Goal: Task Accomplishment & Management: Complete application form

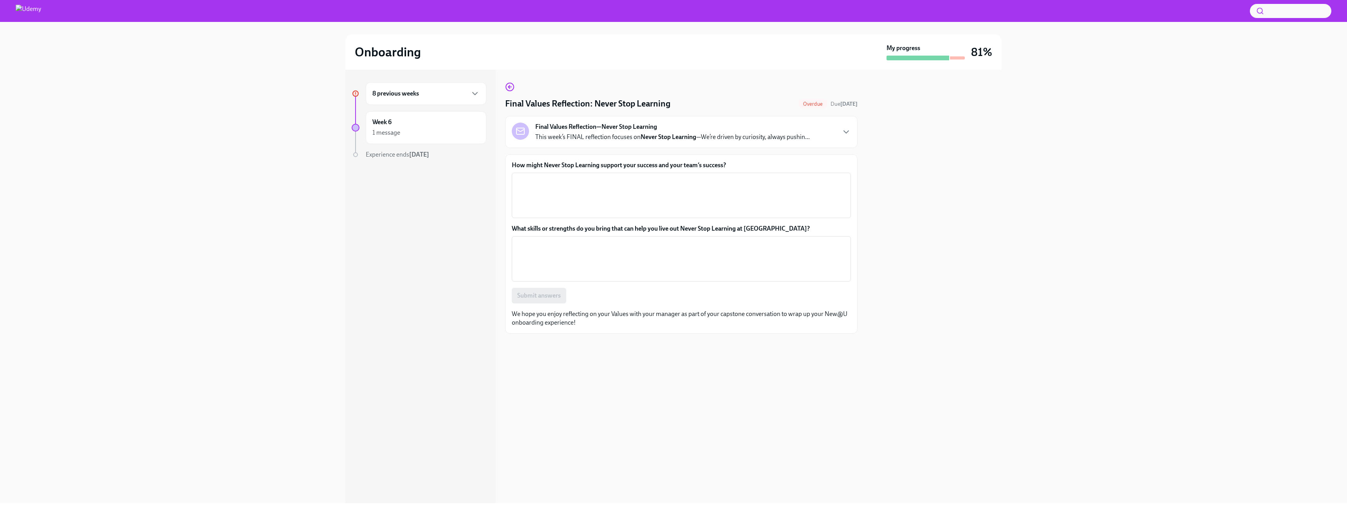
click at [467, 94] on div "8 previous weeks" at bounding box center [426, 93] width 107 height 9
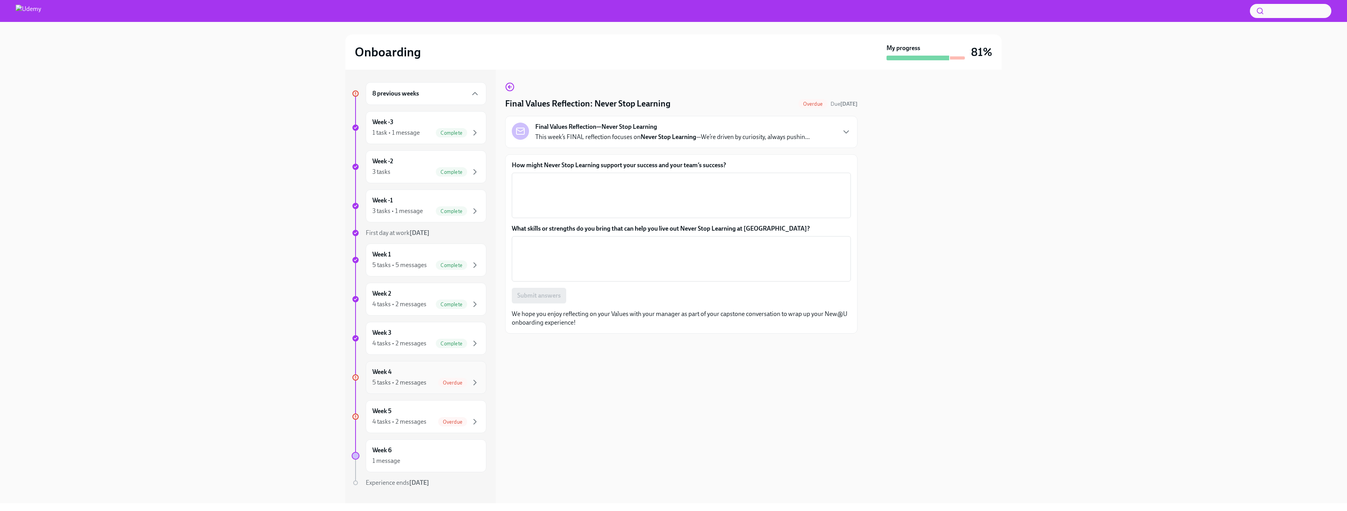
click at [442, 369] on div "Week 4 5 tasks • 2 messages Overdue" at bounding box center [426, 378] width 107 height 20
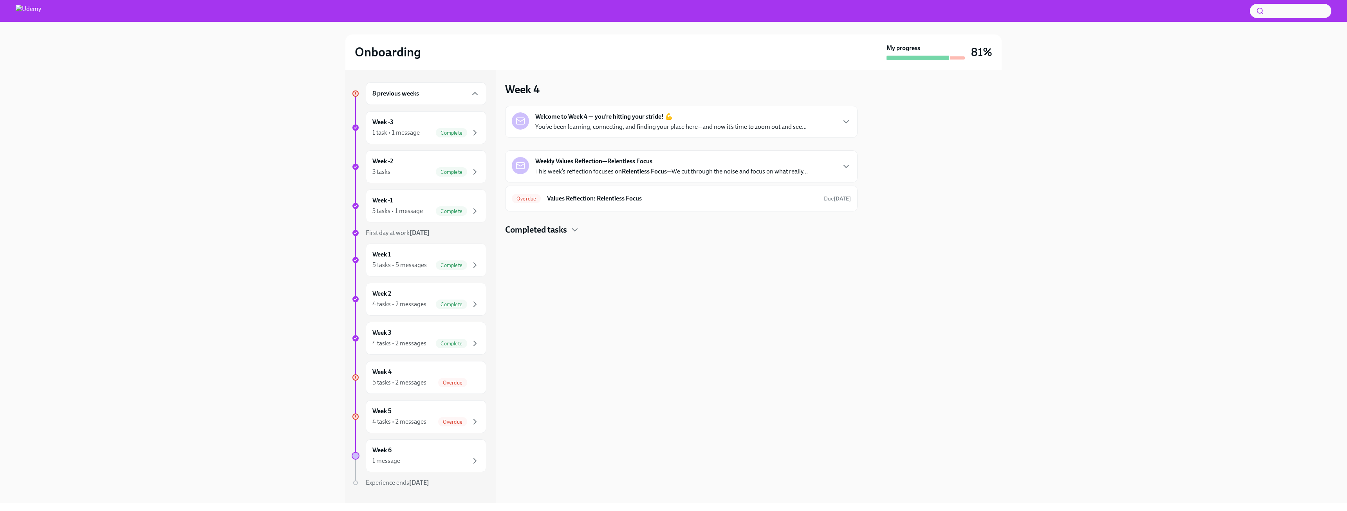
click at [711, 127] on p "You’ve been learning, connecting, and finding your place here—and now it’s time…" at bounding box center [670, 127] width 271 height 9
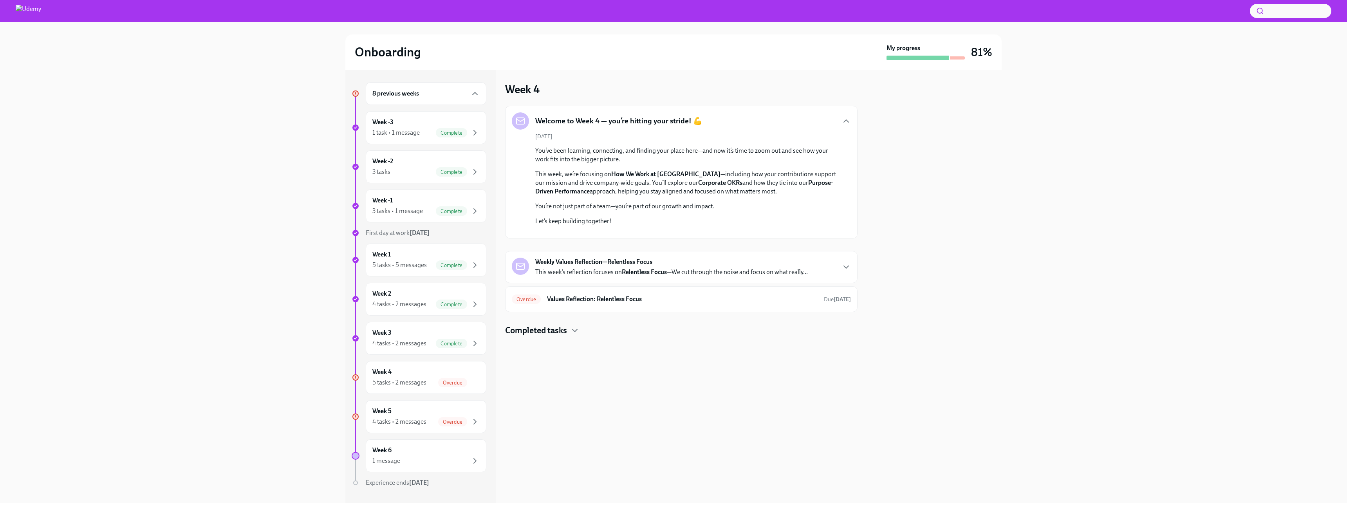
scroll to position [7, 0]
click at [719, 277] on div "Weekly Values Reflection—Relentless Focus This week’s reflection focuses on Rel…" at bounding box center [671, 267] width 273 height 19
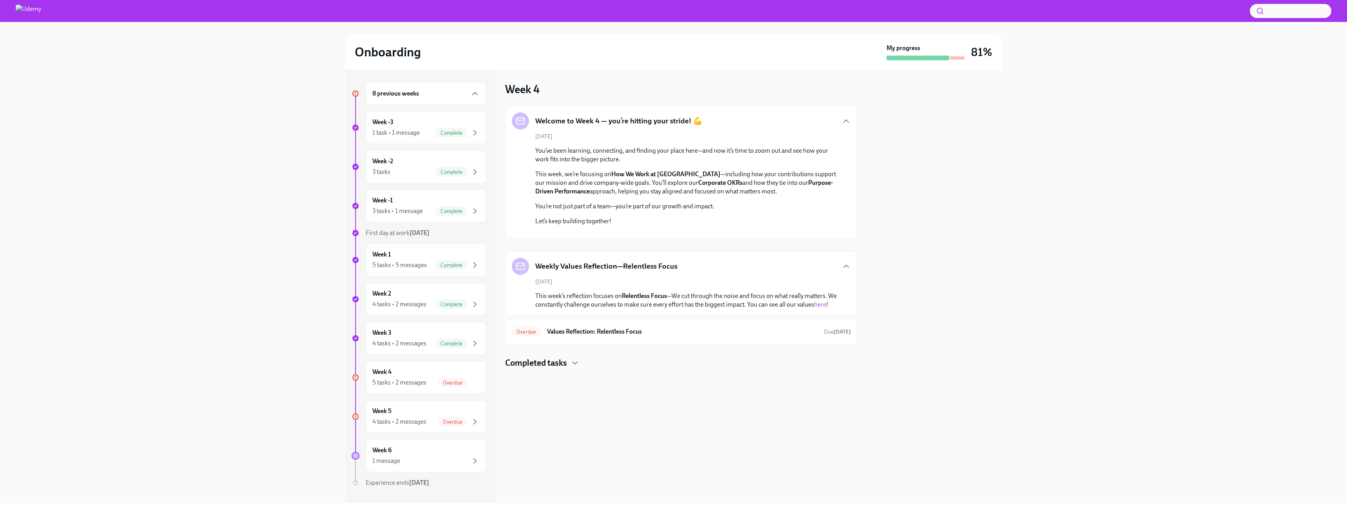
scroll to position [48, 0]
click at [814, 308] on link "here" at bounding box center [820, 304] width 12 height 7
click at [638, 336] on h6 "Values Reflection: Relentless Focus" at bounding box center [682, 331] width 271 height 9
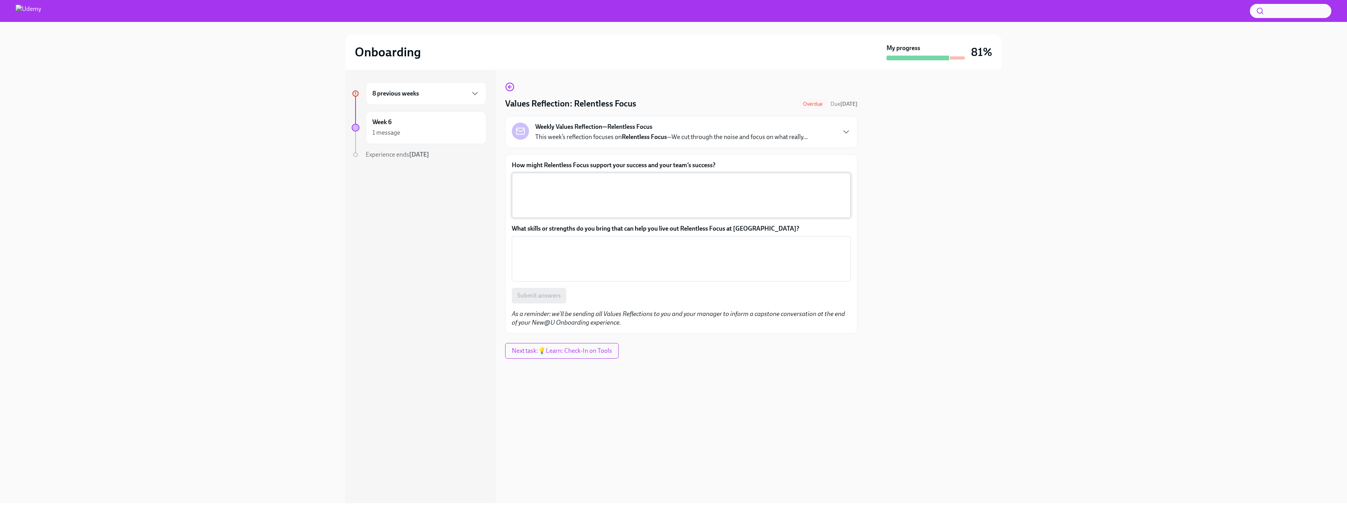
click at [558, 185] on textarea "How might Relentless Focus support your success and your team’s success?" at bounding box center [682, 196] width 330 height 38
click at [559, 167] on label "How might Relentless Focus support your success and your team’s success?" at bounding box center [681, 165] width 339 height 9
click at [559, 177] on textarea "How might Relentless Focus support your success and your team’s success?" at bounding box center [682, 196] width 330 height 38
click at [559, 167] on label "How might Relentless Focus support your success and your team’s success?" at bounding box center [681, 165] width 339 height 9
click at [559, 177] on textarea "How might Relentless Focus support your success and your team’s success?" at bounding box center [682, 196] width 330 height 38
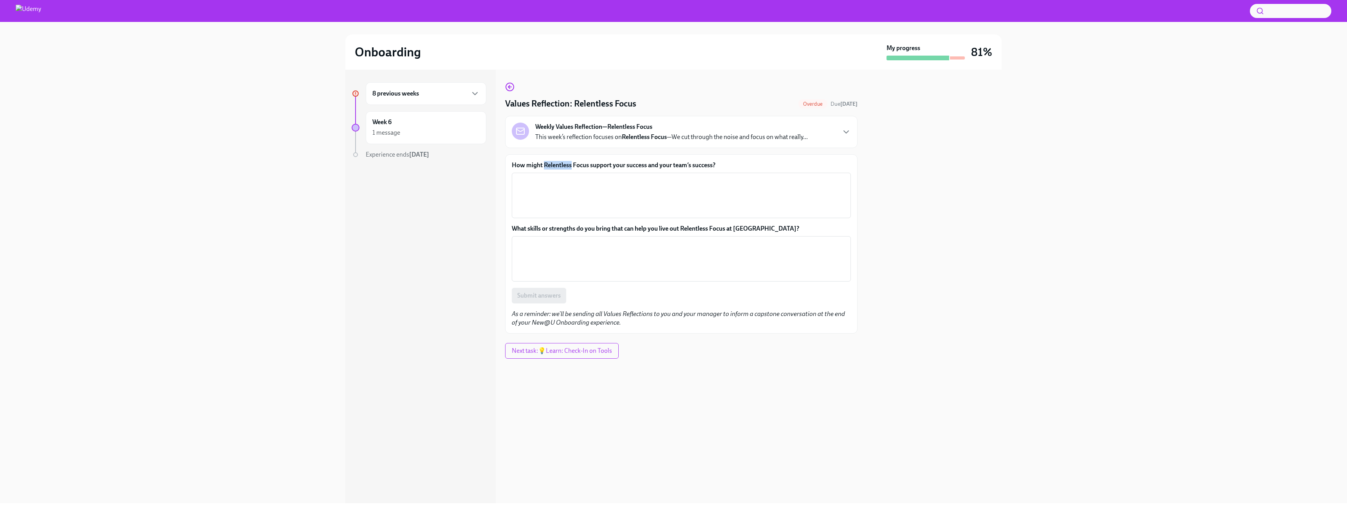
copy label "Relentless"
click at [536, 217] on div "x ​" at bounding box center [681, 195] width 339 height 45
click at [628, 180] on textarea "Support the AP team in all urgent matters and always be constant and" at bounding box center [682, 196] width 330 height 38
click at [763, 180] on textarea "Support the AP team in all urgent matters by the end of the month. Always be co…" at bounding box center [682, 196] width 330 height 38
type textarea "Support the AP team in all urgent matters by the end of the month. Always be co…"
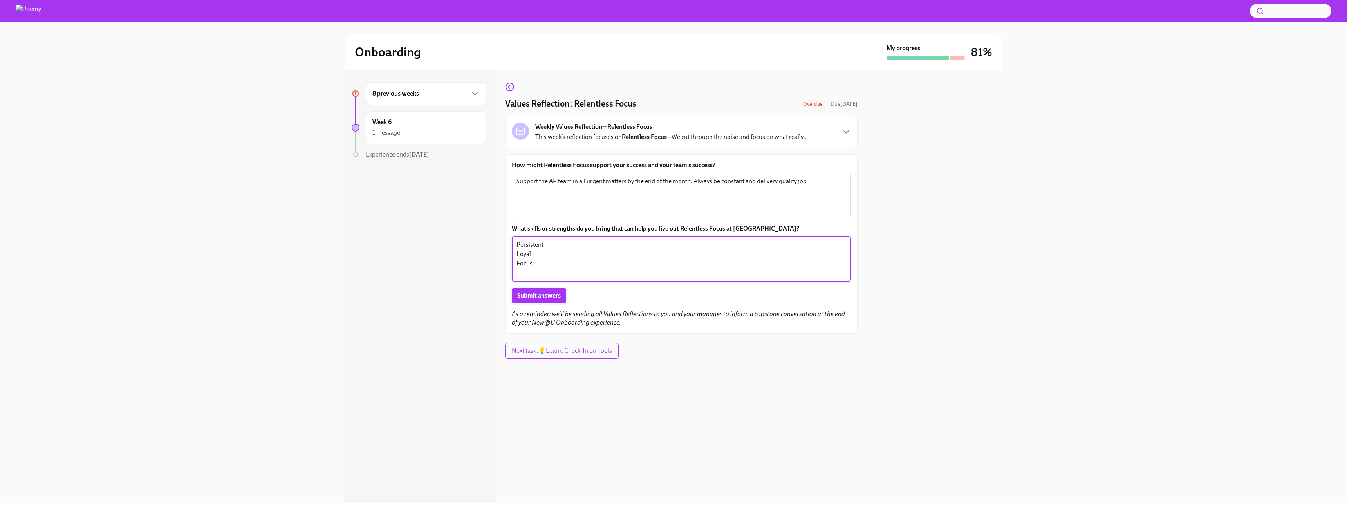
type textarea "Persistent Loyal Focus"
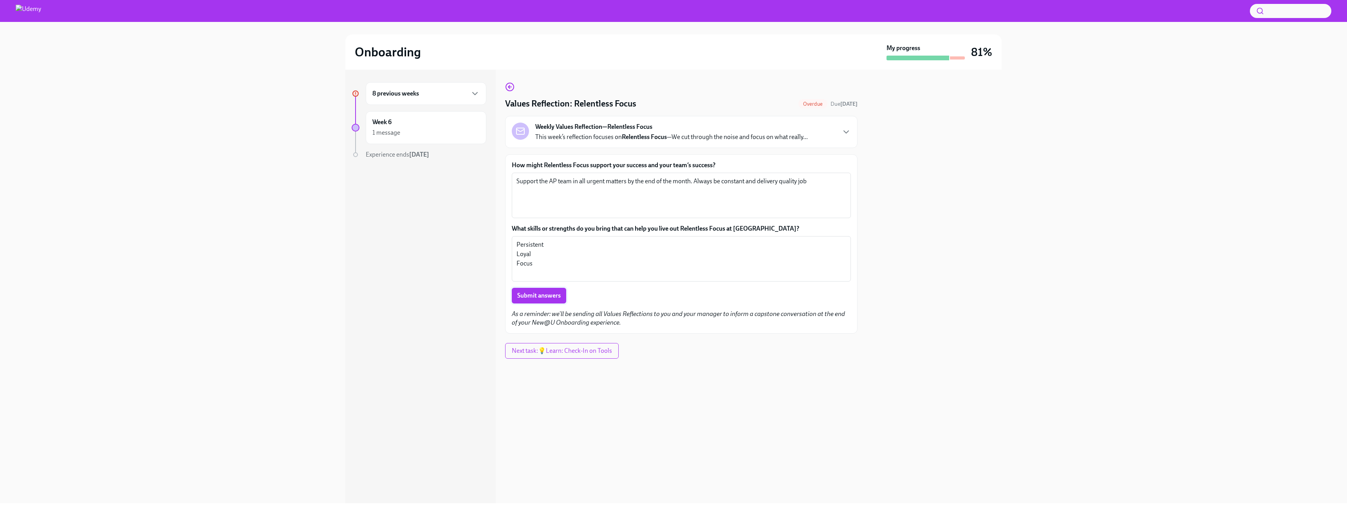
click at [553, 294] on span "Submit answers" at bounding box center [538, 296] width 43 height 8
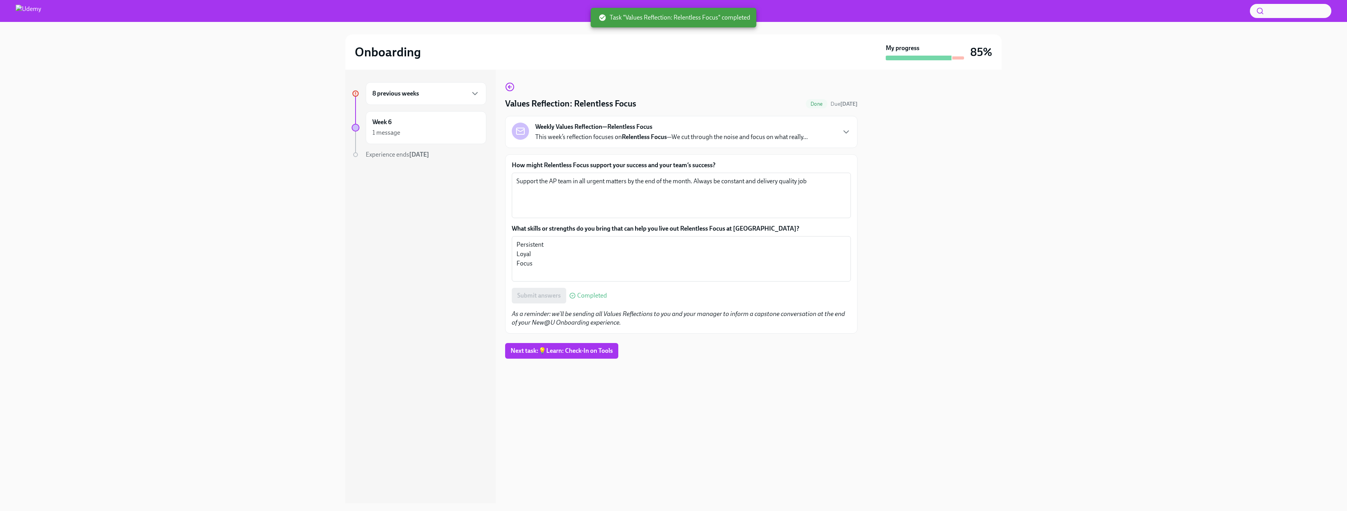
click at [583, 364] on div at bounding box center [681, 371] width 353 height 25
click at [584, 352] on span "Next task : 💡Learn: Check-In on Tools" at bounding box center [562, 351] width 102 height 8
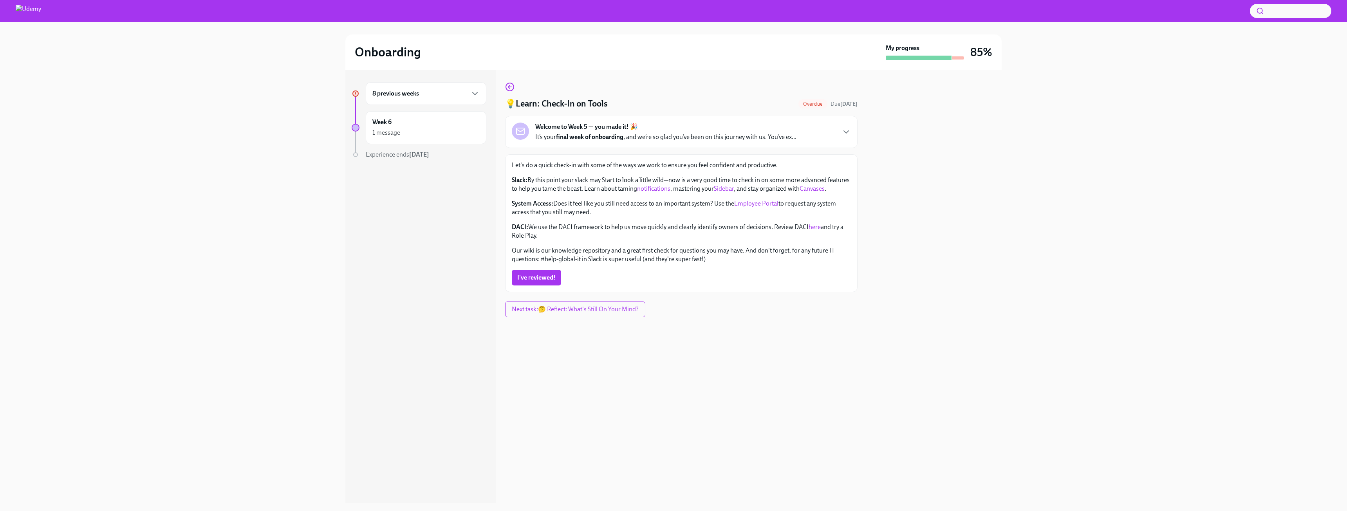
click at [671, 187] on link "notifications" at bounding box center [653, 188] width 33 height 7
click at [766, 207] on link "Employee Portal" at bounding box center [756, 203] width 44 height 7
click at [534, 279] on button "I've reviewed!" at bounding box center [536, 278] width 49 height 16
click at [818, 231] on link "here" at bounding box center [815, 226] width 12 height 7
click at [604, 317] on button "Next task : 🤔 Reflect: What's Still On Your Mind?" at bounding box center [575, 310] width 141 height 16
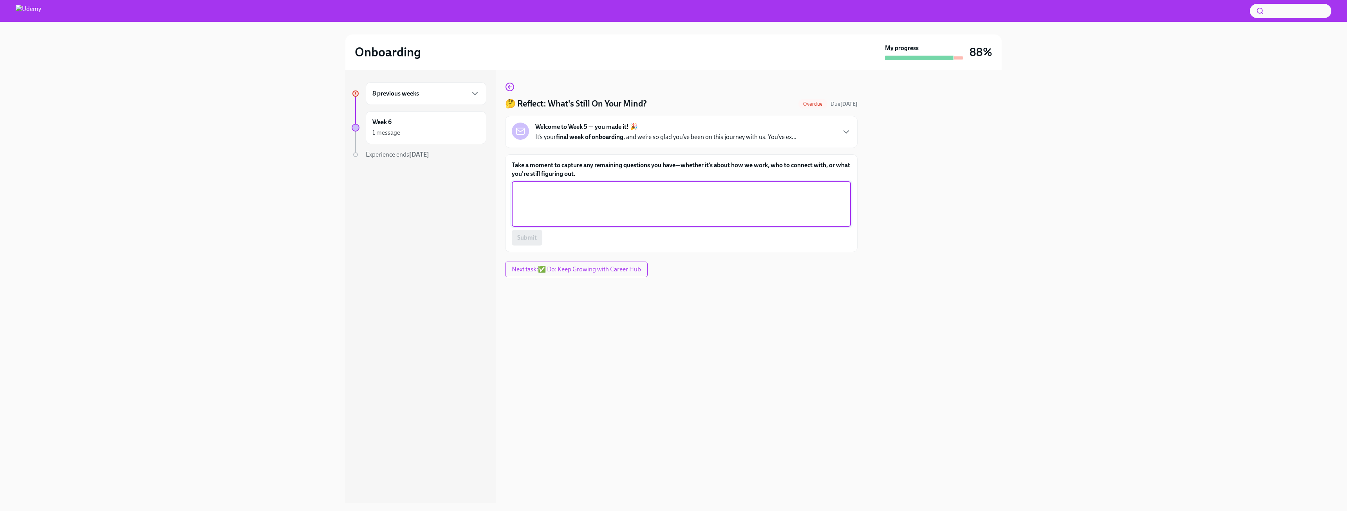
click at [570, 214] on textarea "Take a moment to capture any remaining questions you have—whether it’s about ho…" at bounding box center [682, 204] width 330 height 38
click at [691, 200] on textarea "Still having questions about meal vouchers. I hope this come with the time" at bounding box center [682, 204] width 330 height 38
click at [677, 194] on textarea "Still having questions about meal vouchers. I hope this come with the time" at bounding box center [682, 204] width 330 height 38
click at [604, 199] on textarea "Still having questions about meal vouchers and ESSPP project I hope this come w…" at bounding box center [682, 204] width 330 height 38
type textarea "Still having questions about meal vouchers and ESSPP project I hope this comes …"
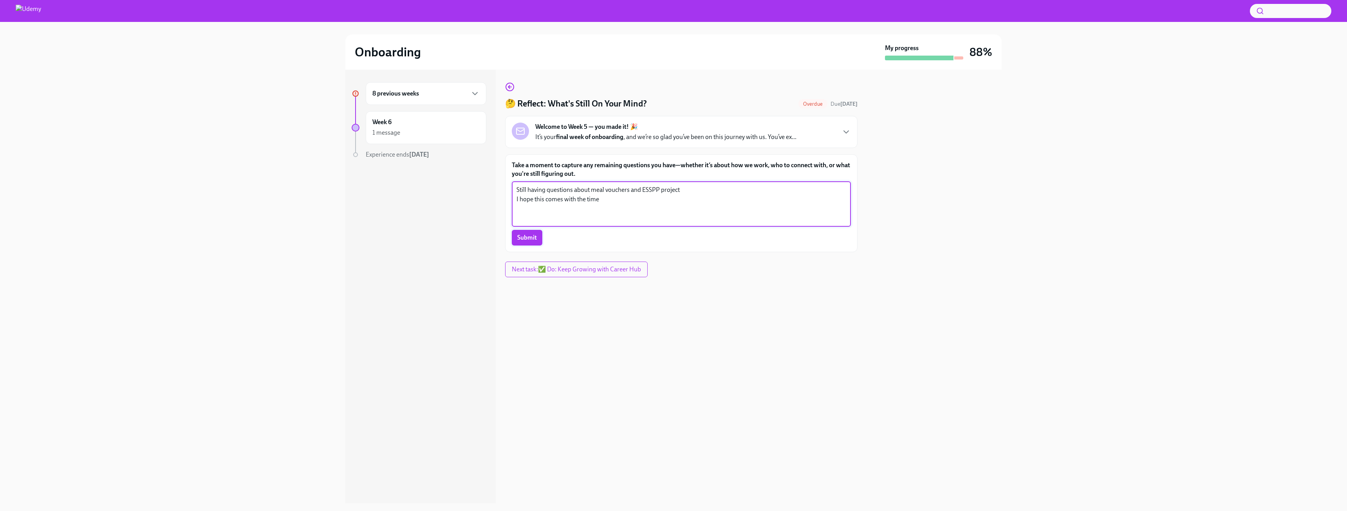
click at [535, 230] on button "Submit" at bounding box center [527, 238] width 31 height 16
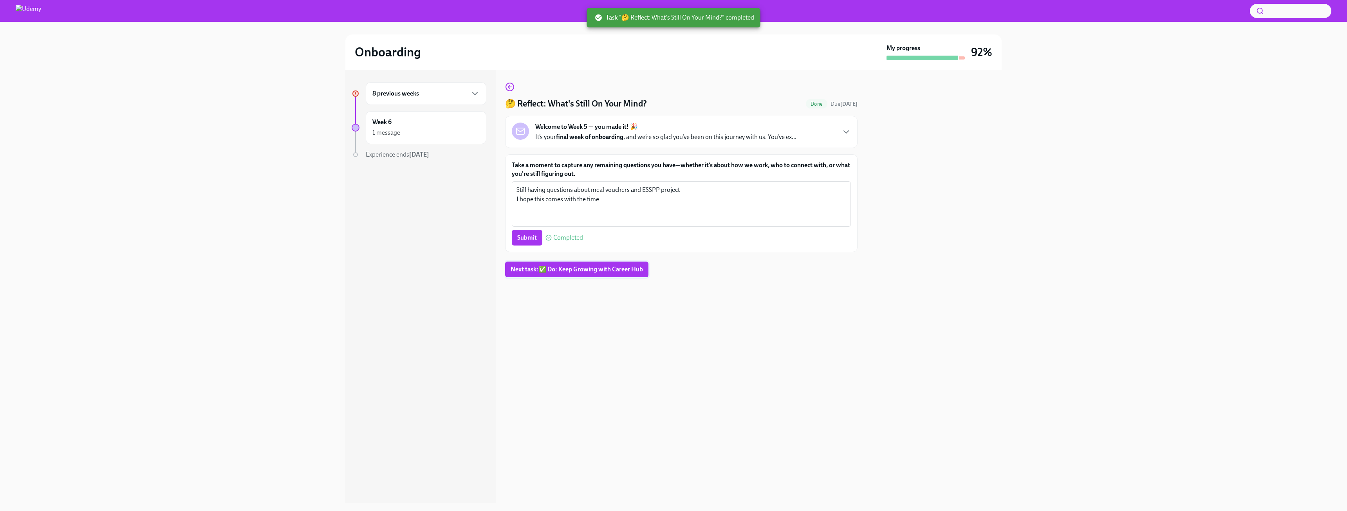
click at [543, 274] on button "Next task : ✅ Do: Keep Growing with Career Hub" at bounding box center [576, 270] width 143 height 16
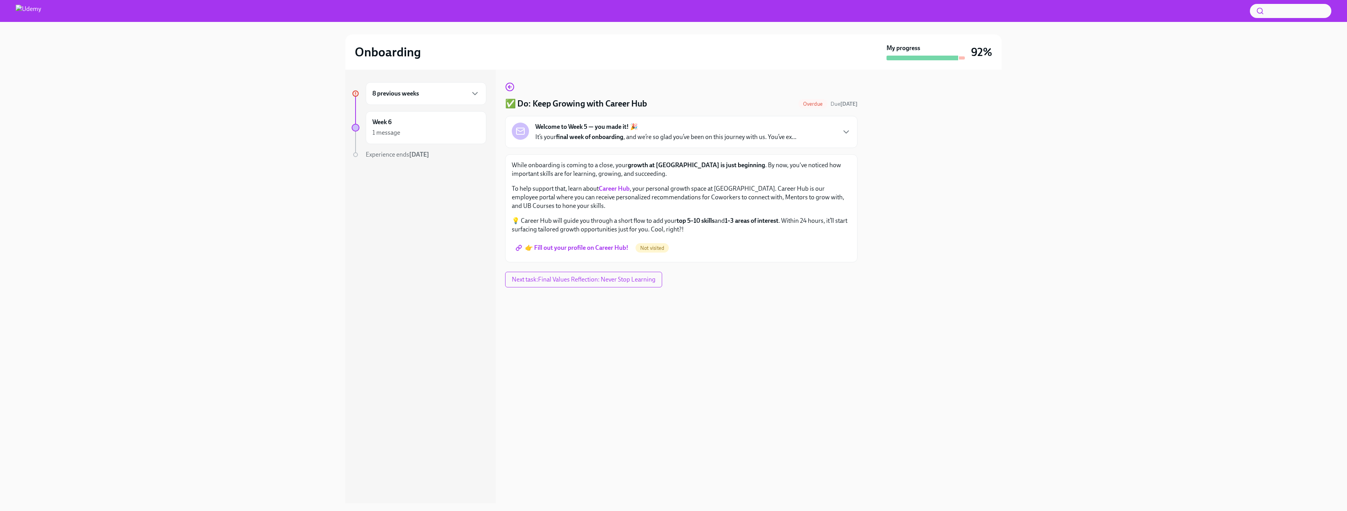
click at [564, 248] on span "👉 Fill out your profile on Career Hub!" at bounding box center [572, 248] width 111 height 8
click at [580, 249] on span "👉 Fill out your profile on Career Hub!" at bounding box center [572, 248] width 111 height 8
click at [554, 280] on span "Next task : Final Values Reflection: Never Stop Learning" at bounding box center [585, 280] width 148 height 8
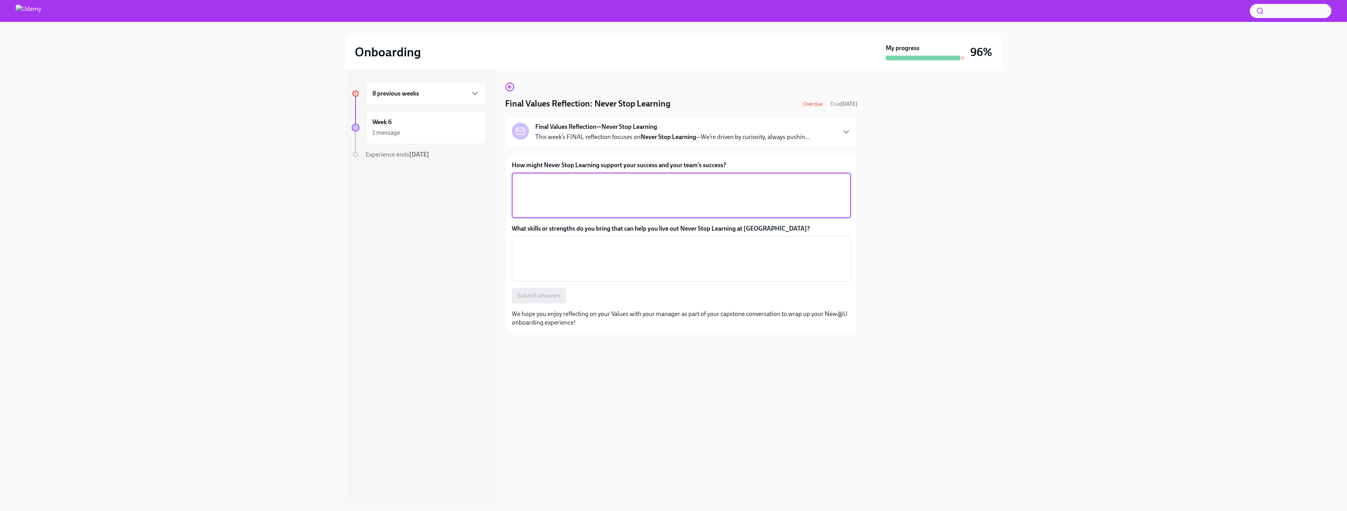
click at [603, 203] on textarea "How might Never Stop Learning support your success and your team’s success?" at bounding box center [682, 196] width 330 height 38
type textarea "always open to learn something new never stop enrolling new courses"
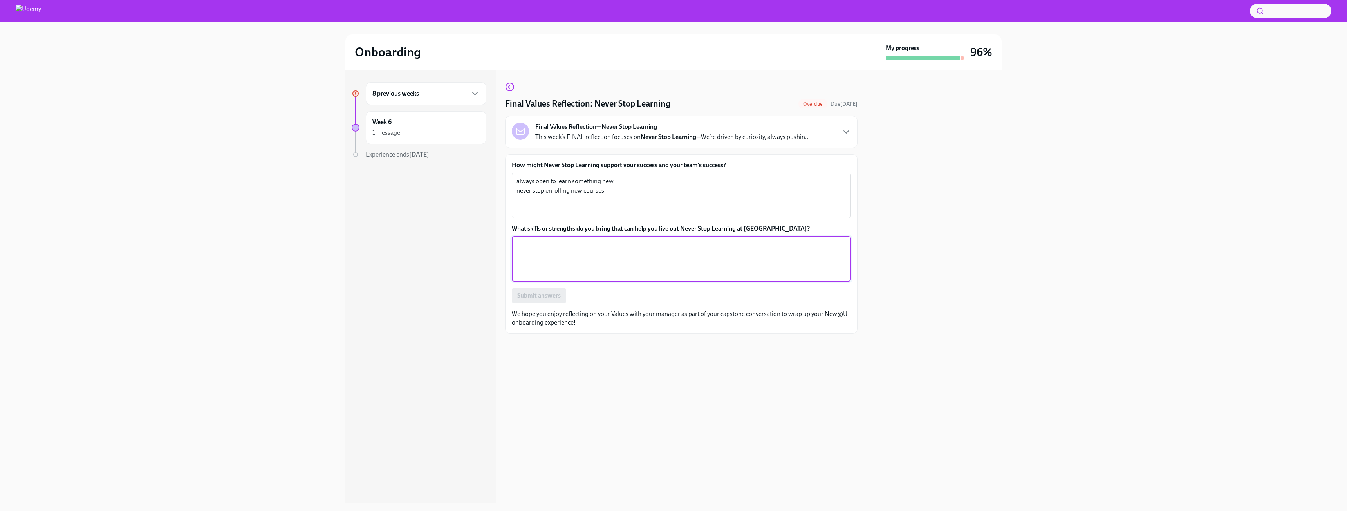
click at [561, 248] on textarea "What skills or strengths do you bring that can help you live out Never Stop Lea…" at bounding box center [682, 259] width 330 height 38
type textarea "Seek for what's next? Look for improvement"
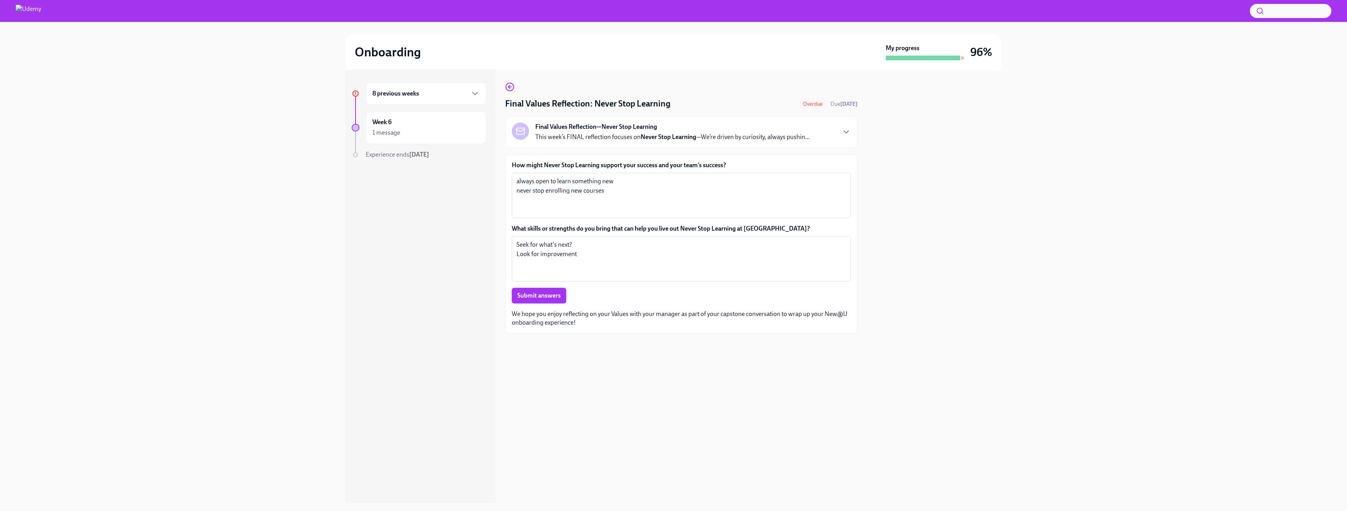
click at [550, 300] on span "Submit answers" at bounding box center [538, 296] width 43 height 8
click at [467, 91] on div "8 previous weeks" at bounding box center [426, 93] width 107 height 9
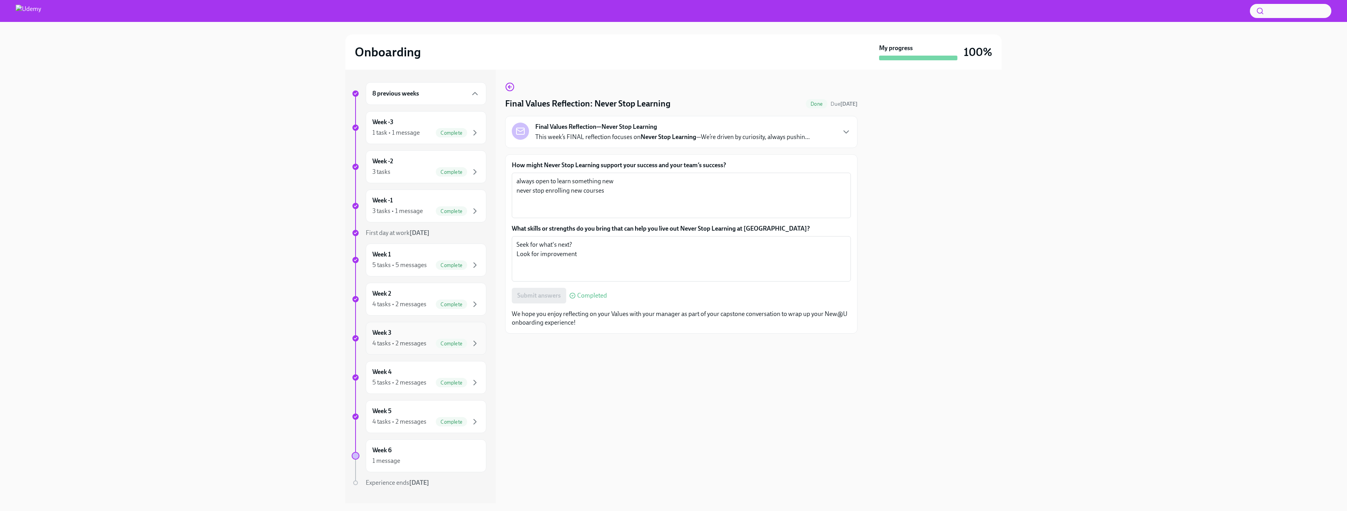
scroll to position [15, 0]
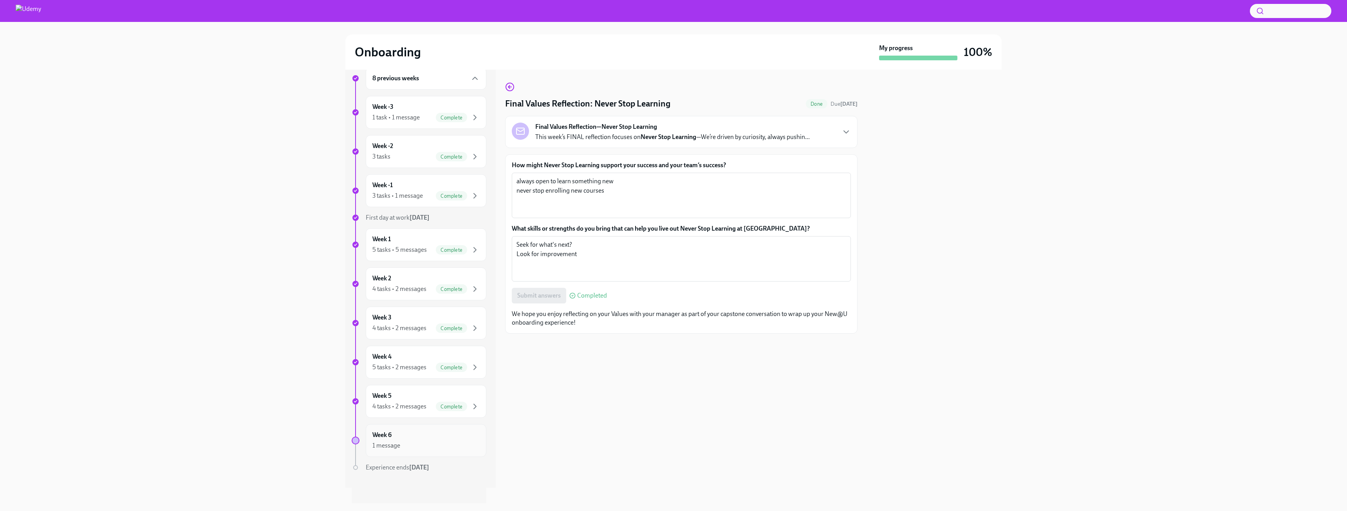
click at [430, 445] on div "1 message" at bounding box center [426, 445] width 107 height 9
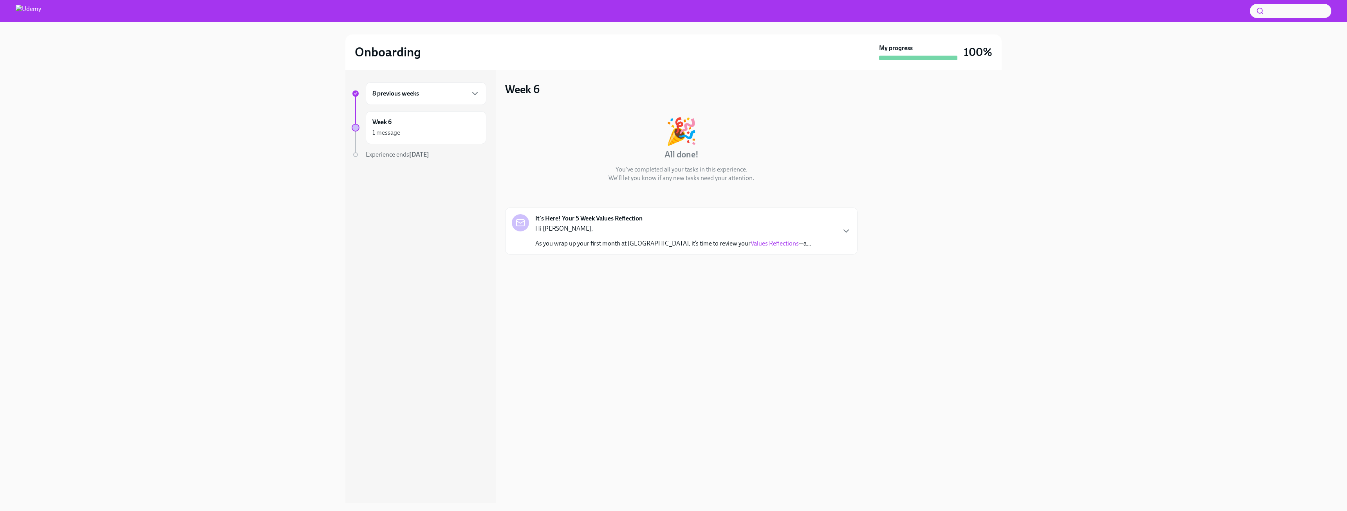
click at [751, 241] on link "Values Reflections" at bounding box center [775, 243] width 48 height 7
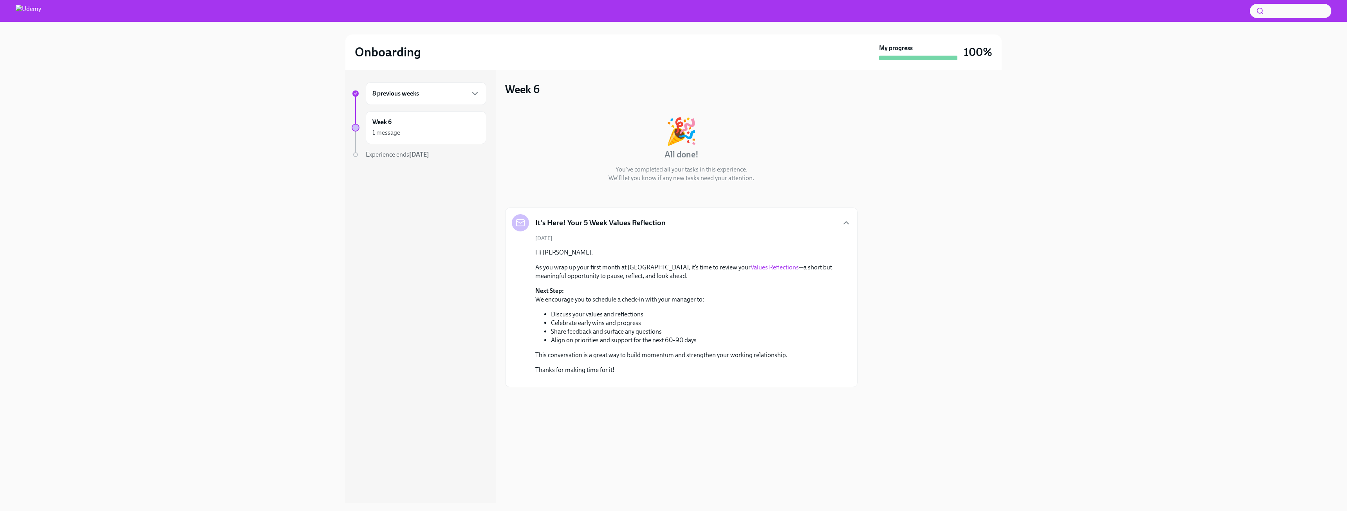
click at [439, 94] on div "8 previous weeks" at bounding box center [426, 93] width 107 height 9
click at [470, 172] on icon "button" at bounding box center [474, 171] width 9 height 9
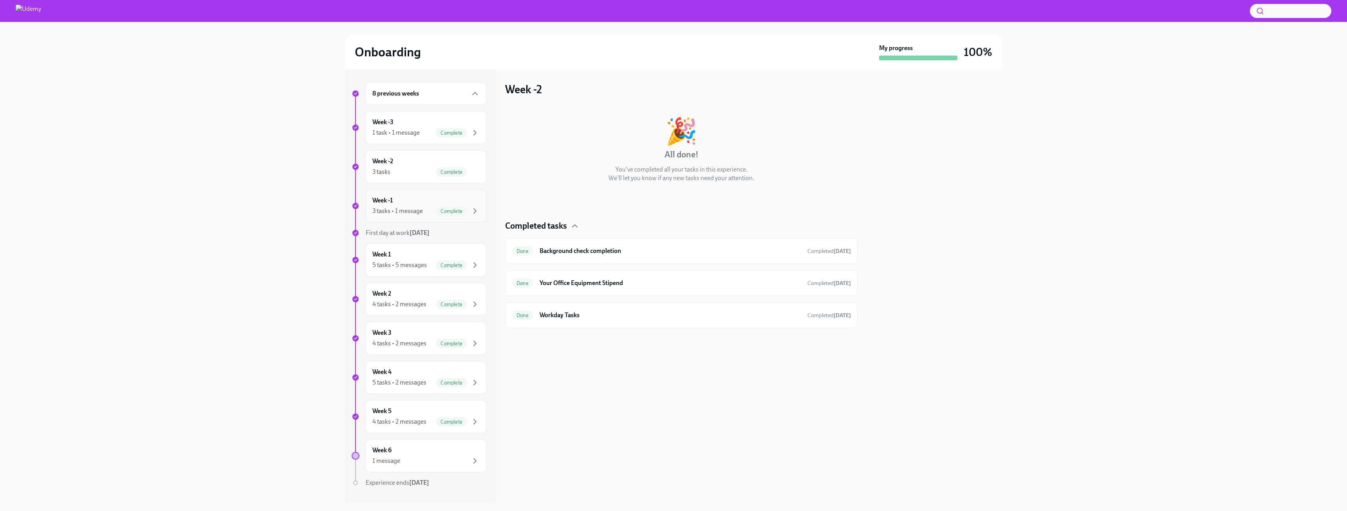
click at [465, 198] on div "Week -1 3 tasks • 1 message Complete" at bounding box center [426, 206] width 107 height 20
click at [470, 263] on icon "button" at bounding box center [474, 264] width 9 height 9
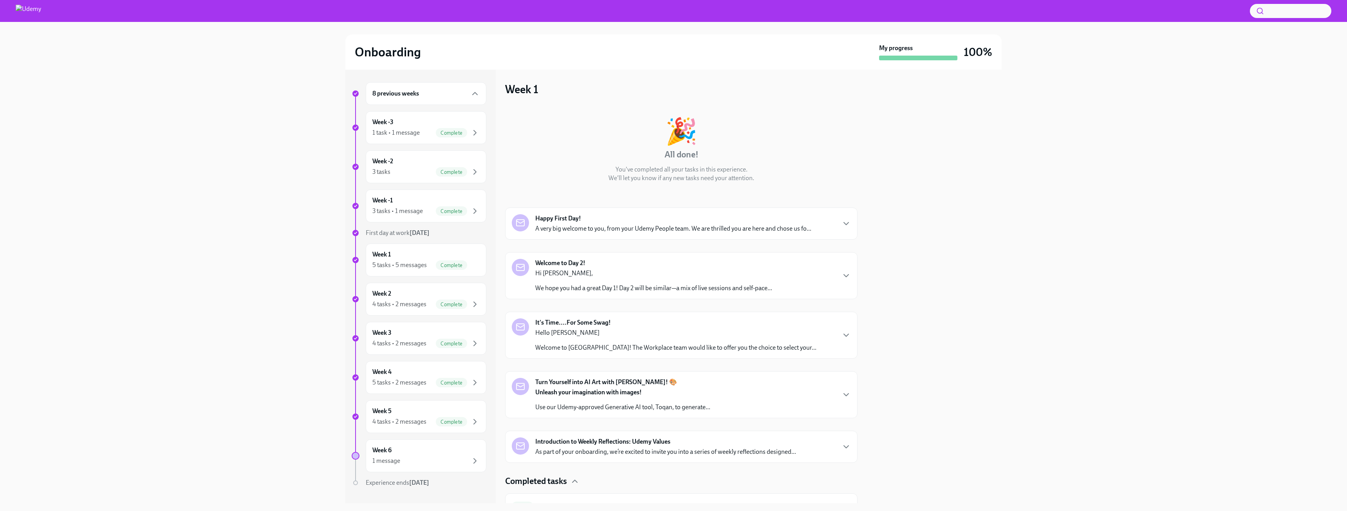
click at [554, 335] on p "Hello [PERSON_NAME]" at bounding box center [675, 333] width 281 height 9
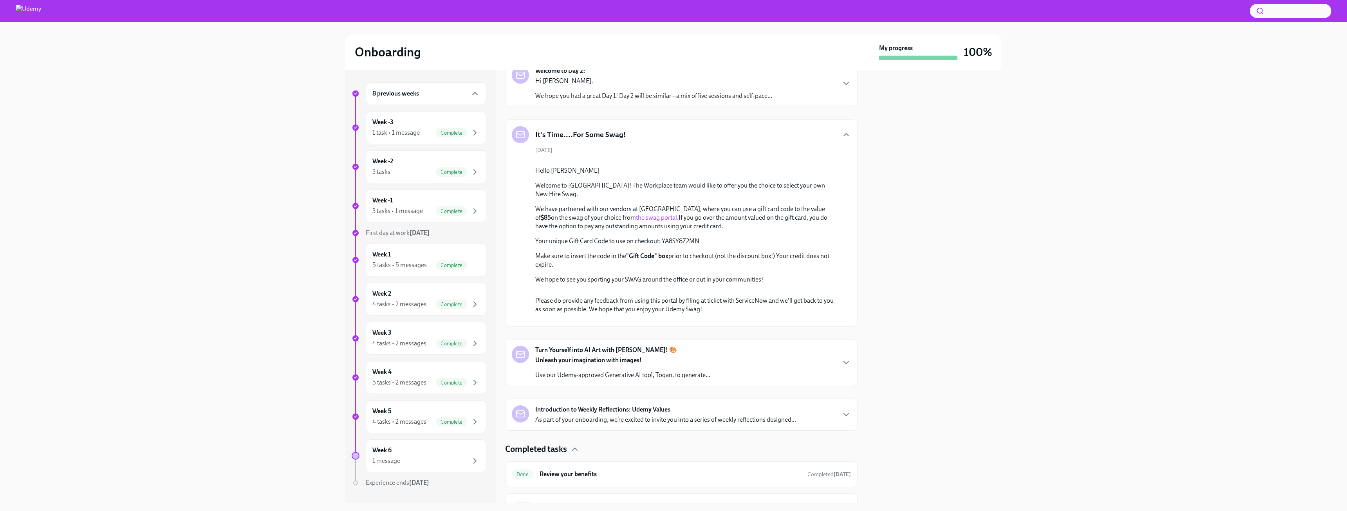
scroll to position [196, 0]
click at [676, 242] on p "Your unique Gift Card Code to use on checkout: YA8SY8Z2MN" at bounding box center [686, 237] width 303 height 9
copy p "YA8SY8Z2MN"
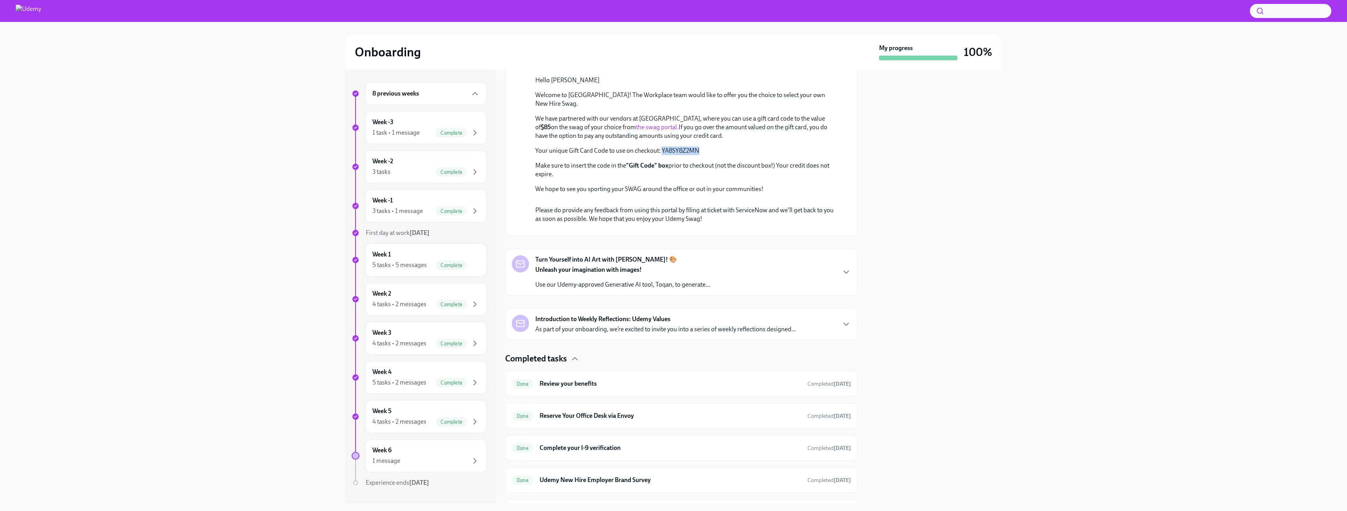
scroll to position [313, 0]
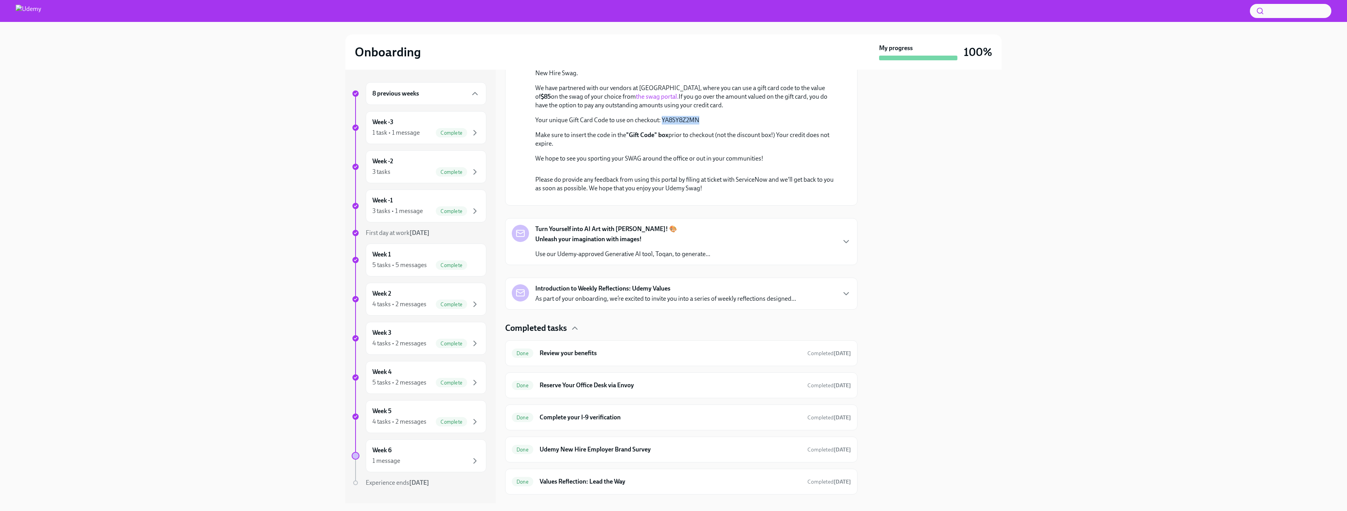
click at [636, 100] on link "the swag portal." at bounding box center [657, 96] width 43 height 7
